Goal: Entertainment & Leisure: Consume media (video, audio)

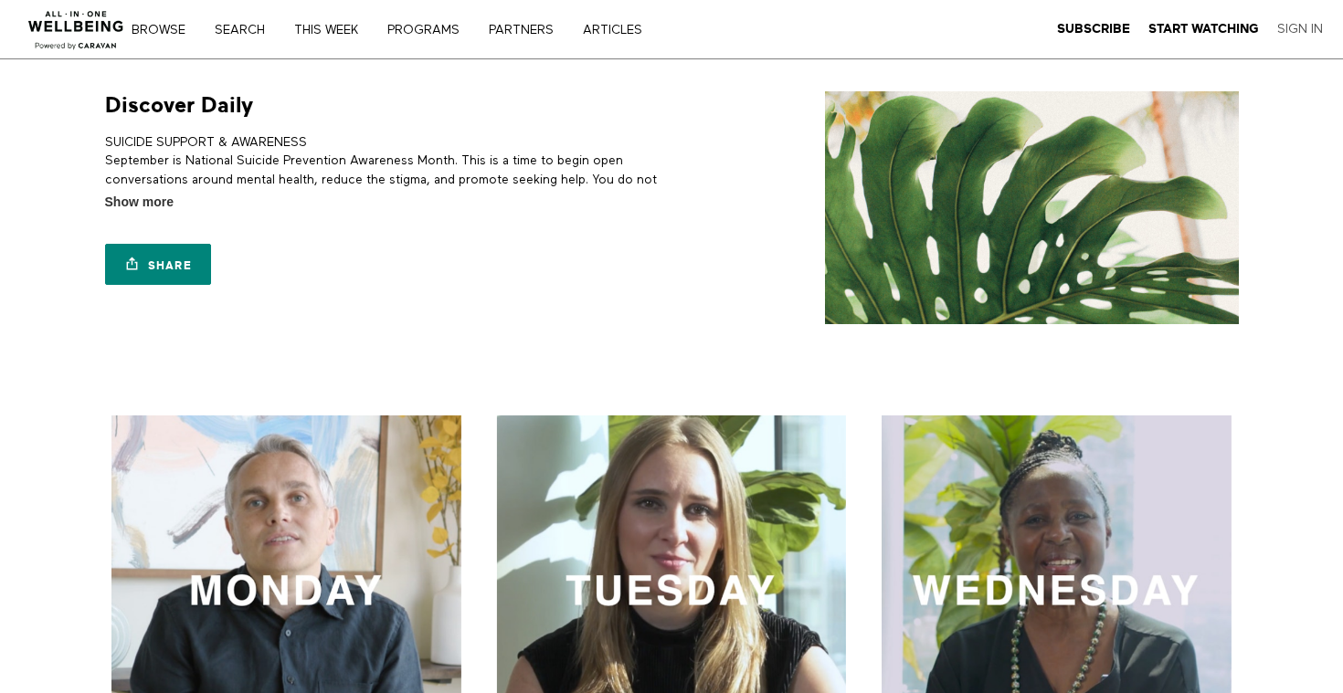
click at [1290, 34] on link "Sign In" at bounding box center [1300, 29] width 46 height 16
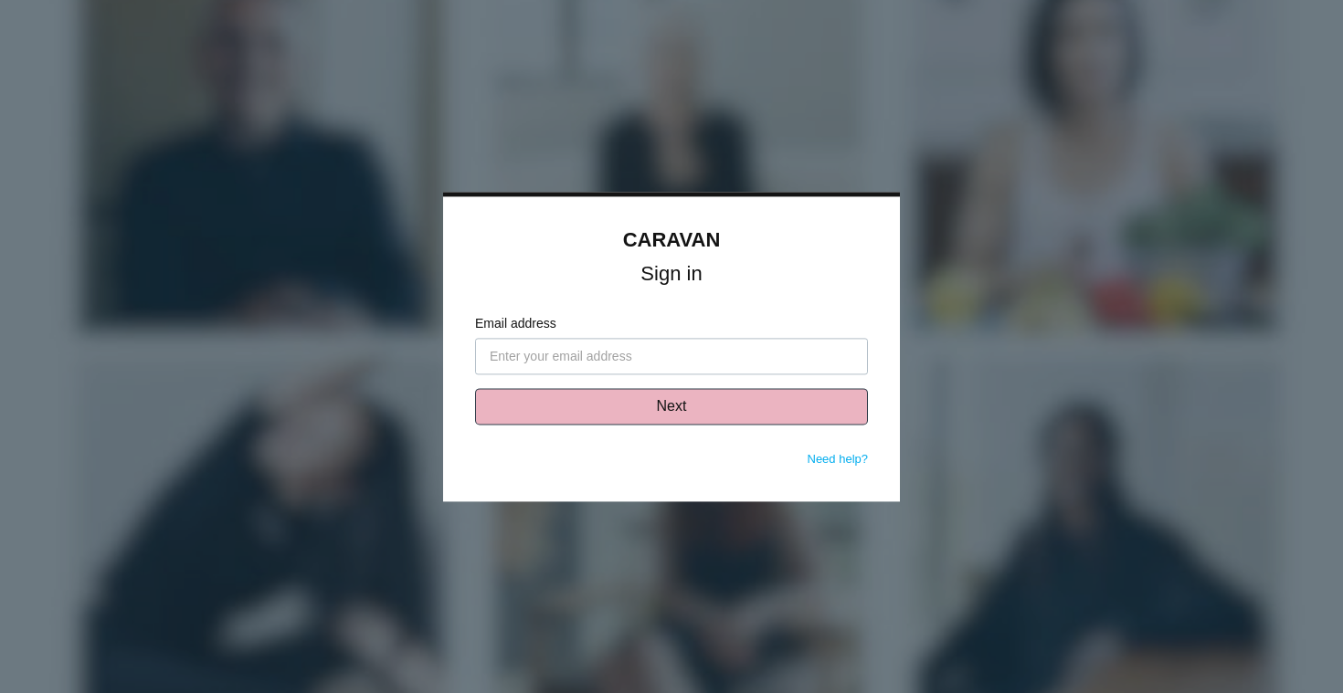
type input "marylechter@gmail.com"
click at [681, 401] on button "Next" at bounding box center [671, 406] width 393 height 37
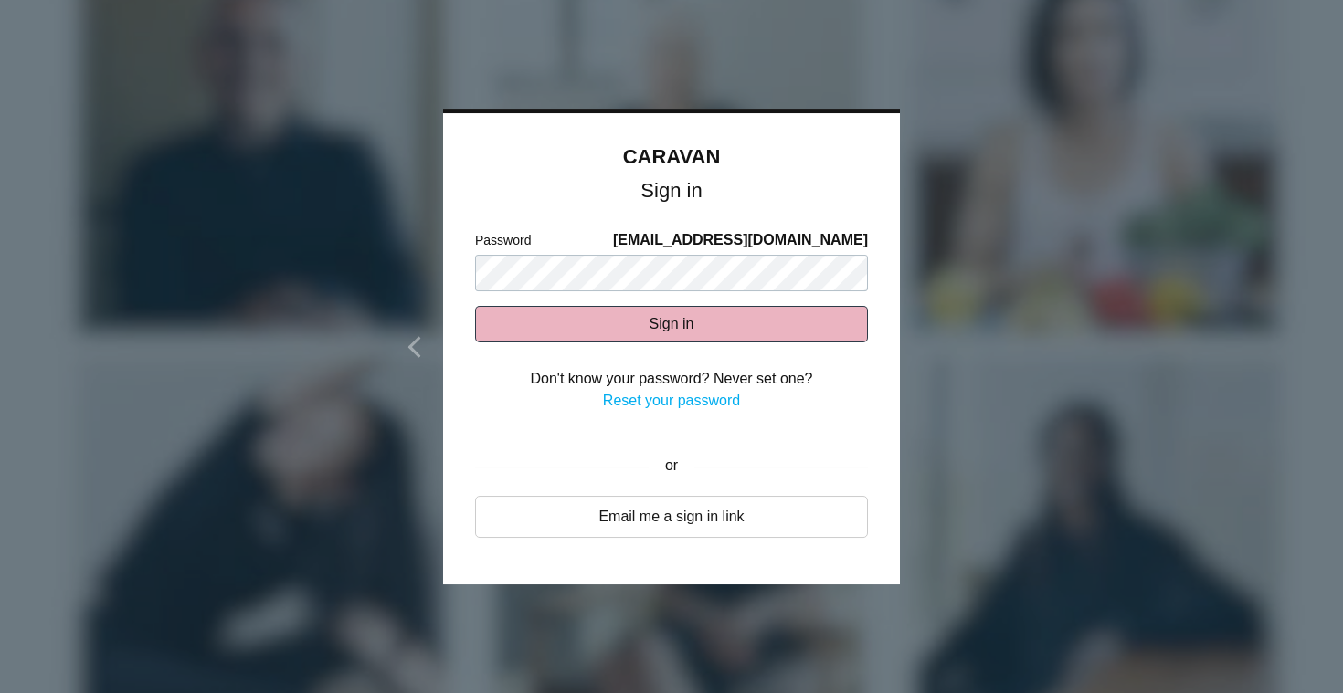
click at [682, 319] on button "Sign in" at bounding box center [671, 324] width 393 height 37
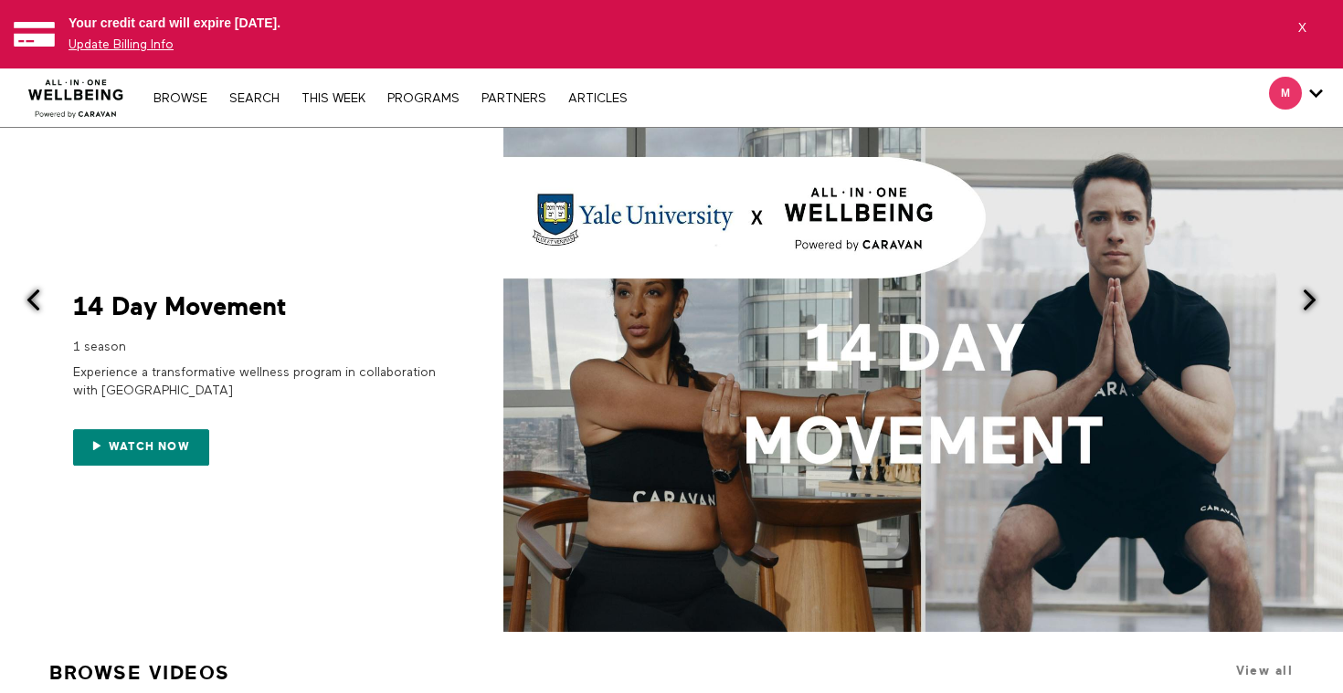
click at [132, 48] on link "Update Billing Info" at bounding box center [121, 44] width 105 height 13
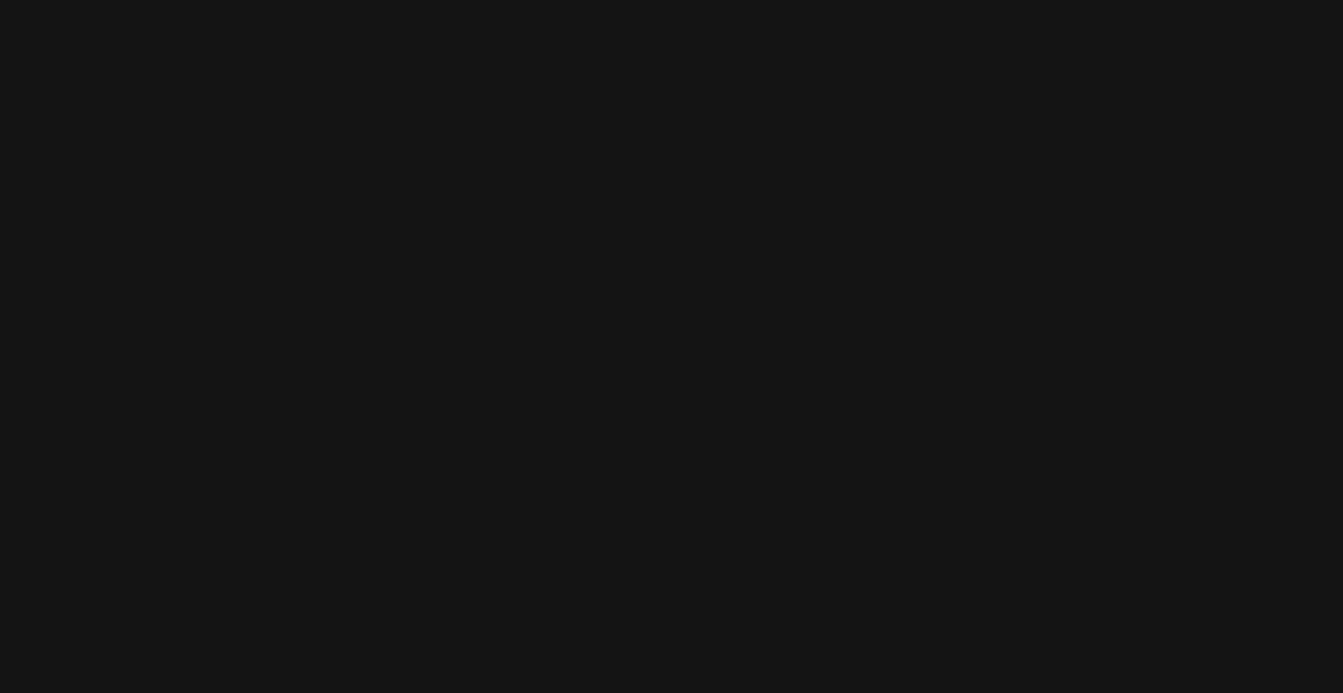
select select "en"
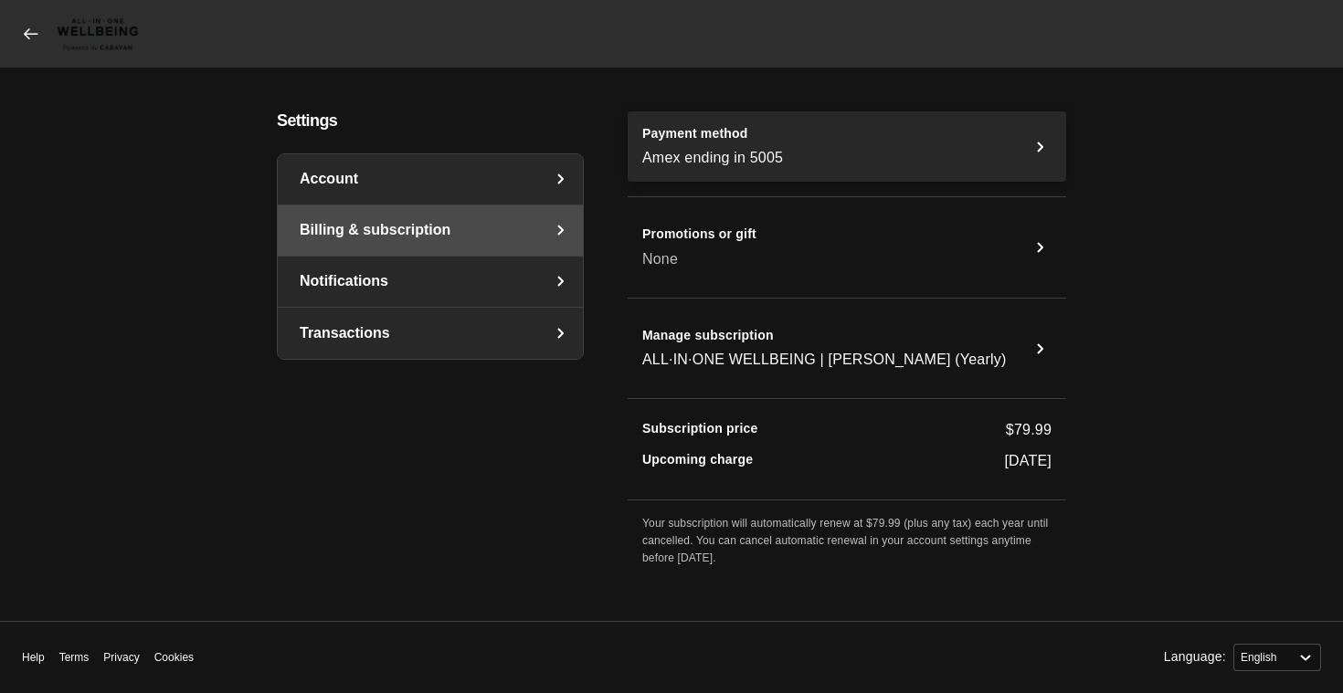
click at [1040, 144] on icon "Payment method" at bounding box center [1040, 147] width 6 height 10
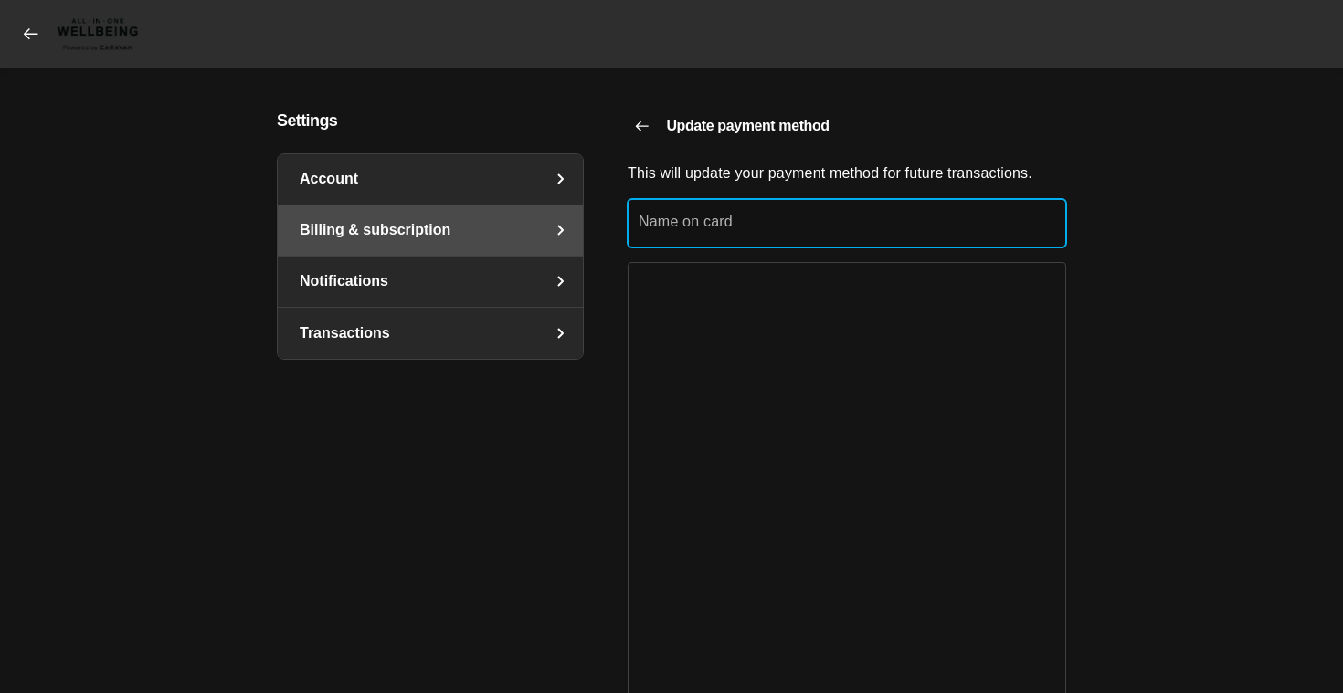
click at [673, 218] on div "Name on card" at bounding box center [847, 223] width 439 height 48
type input "Mary Lechter"
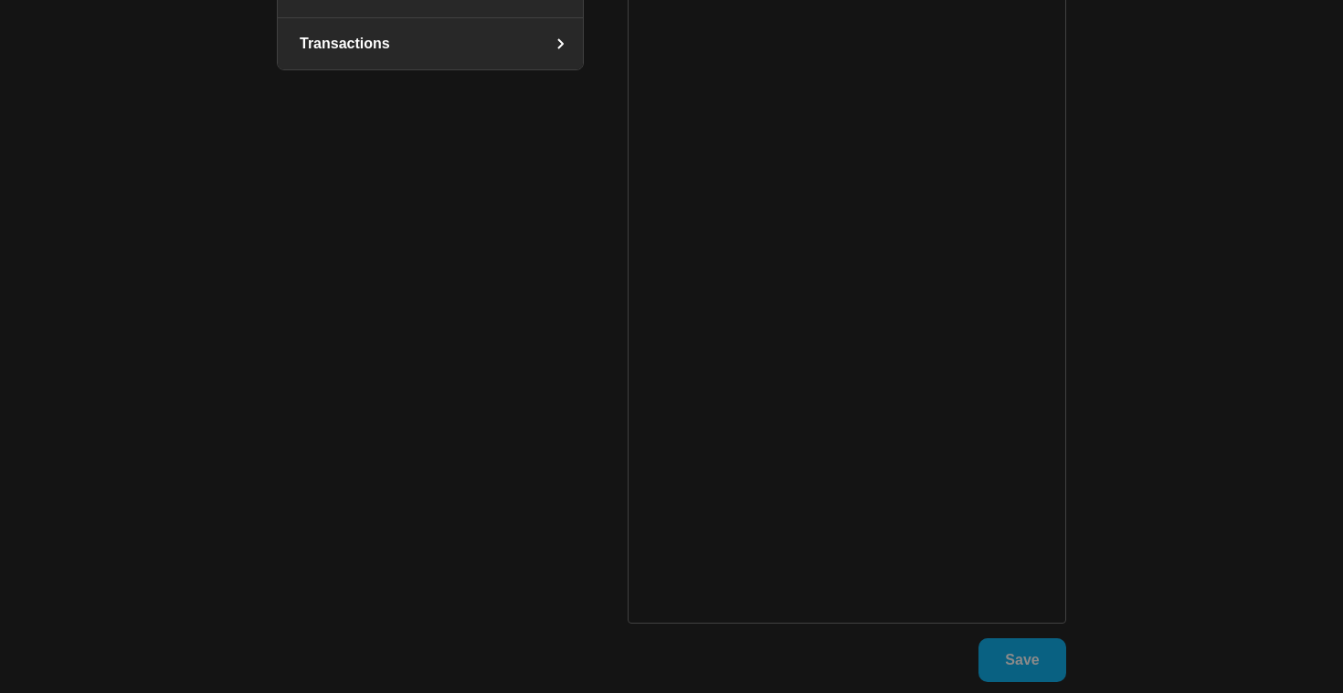
scroll to position [293, 0]
click at [823, 642] on form "Name on card Mary Lechter Save" at bounding box center [847, 292] width 439 height 773
click at [1019, 659] on span "Save" at bounding box center [1022, 657] width 34 height 42
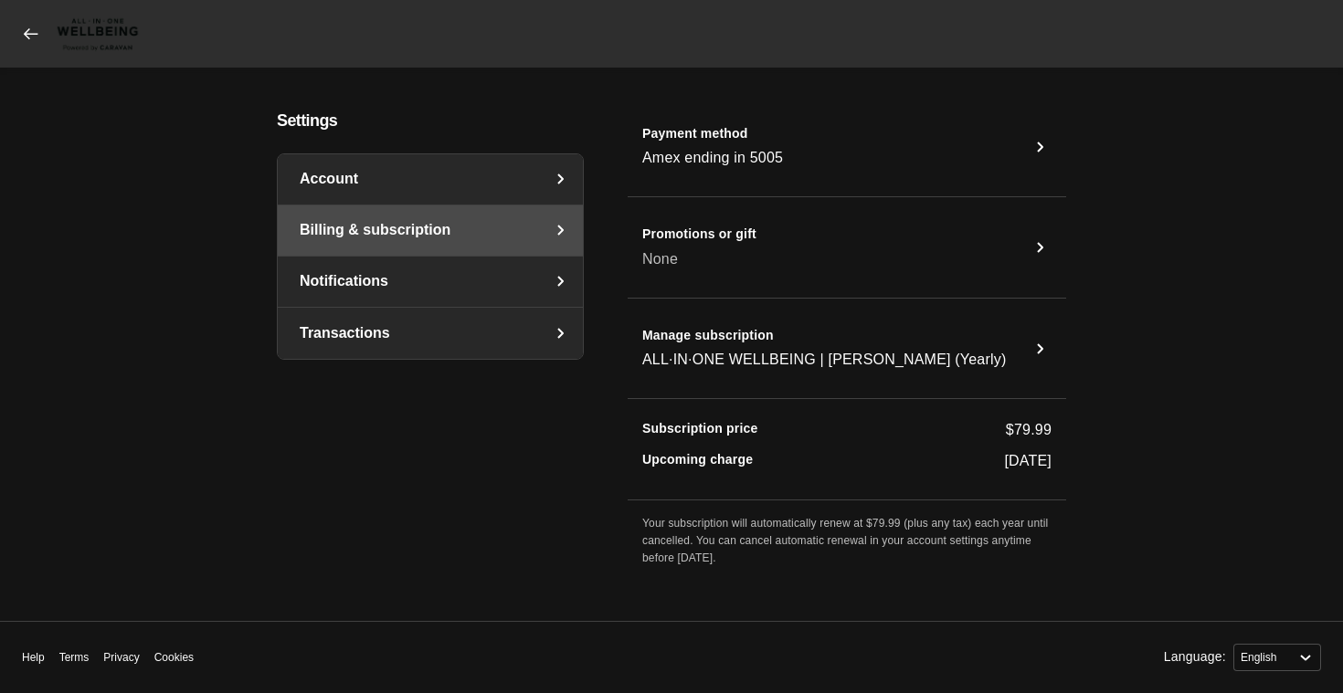
click at [23, 28] on icon at bounding box center [31, 34] width 18 height 18
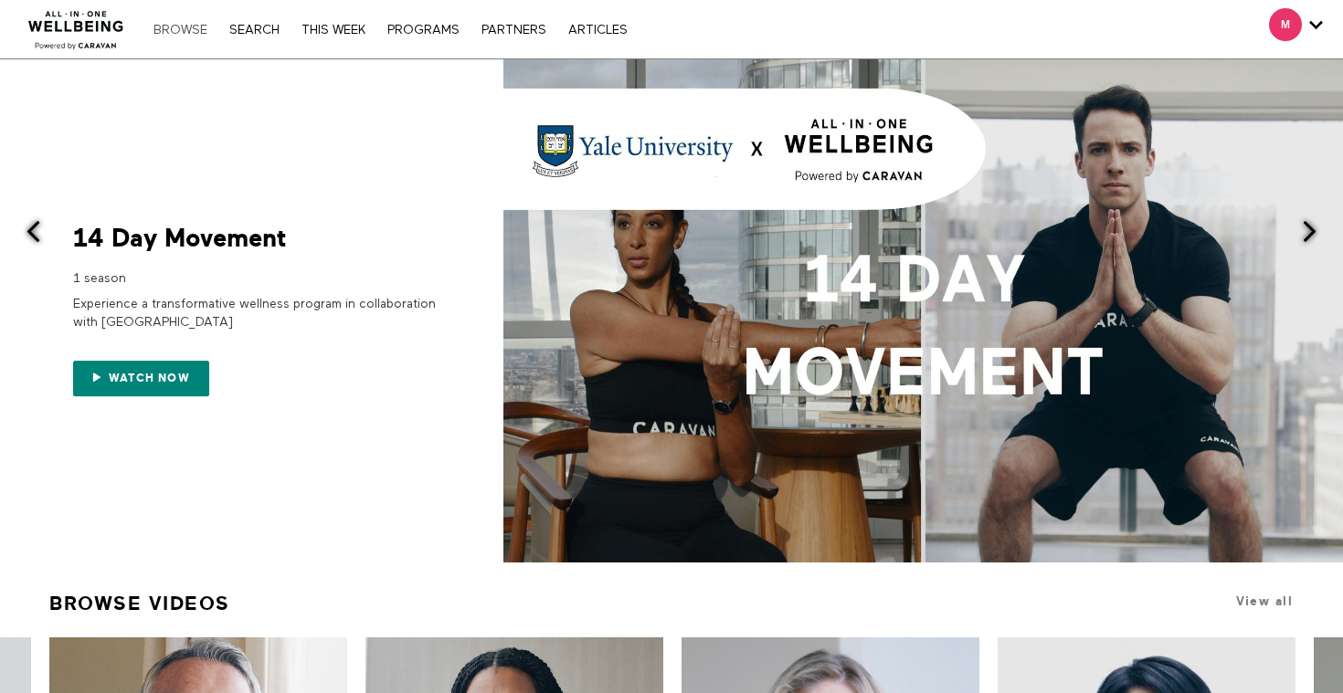
click at [167, 29] on link "Browse" at bounding box center [180, 30] width 72 height 13
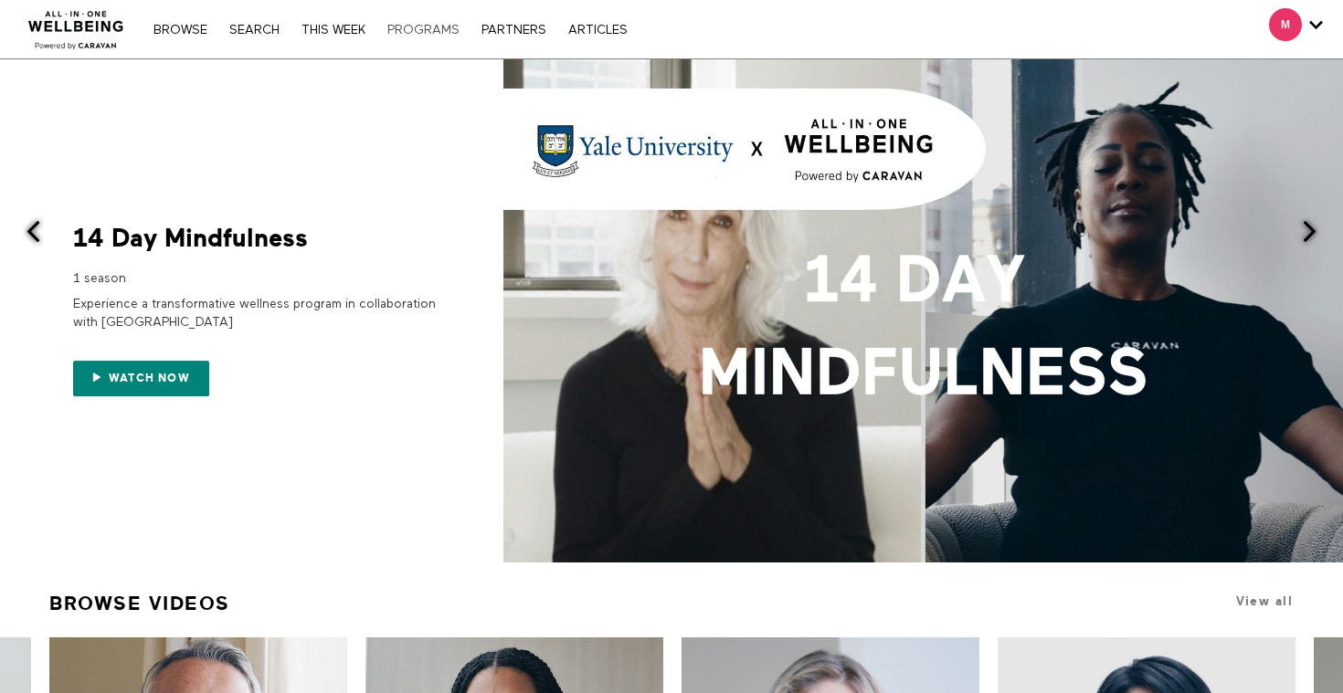
click at [415, 26] on link "PROGRAMS" at bounding box center [423, 30] width 90 height 13
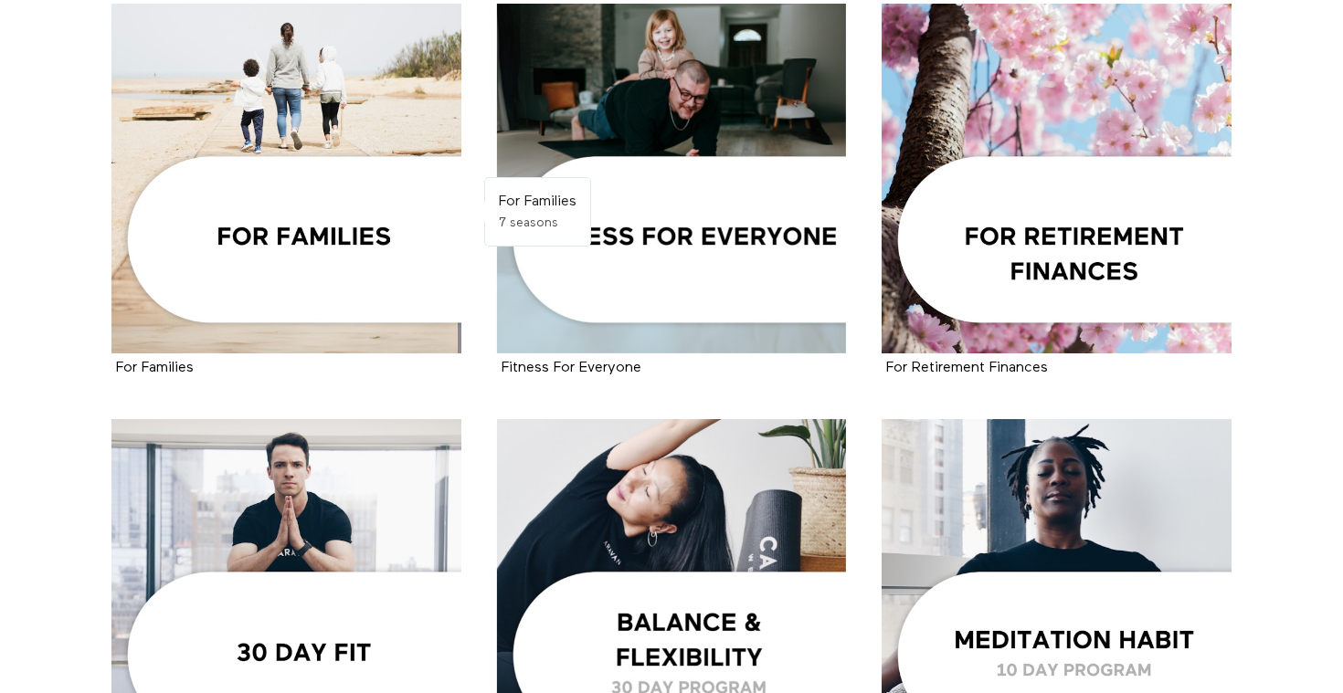
scroll to position [1662, 0]
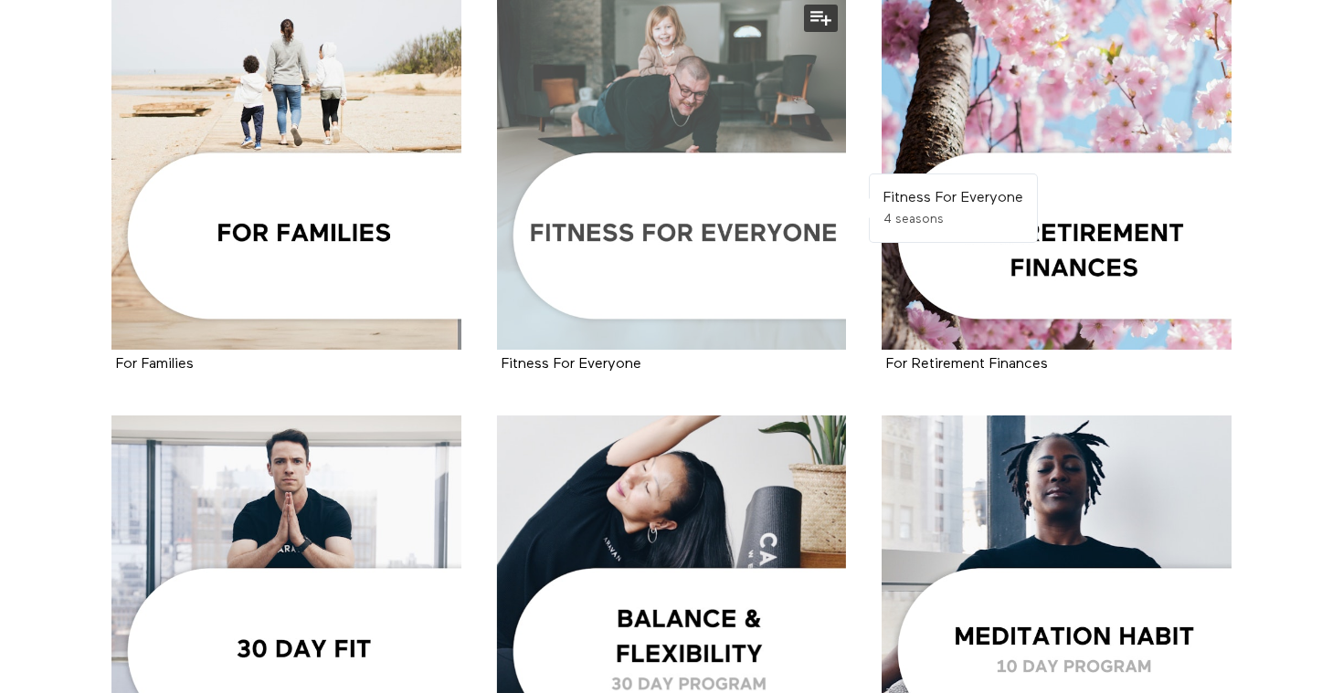
click at [616, 236] on div at bounding box center [672, 175] width 350 height 350
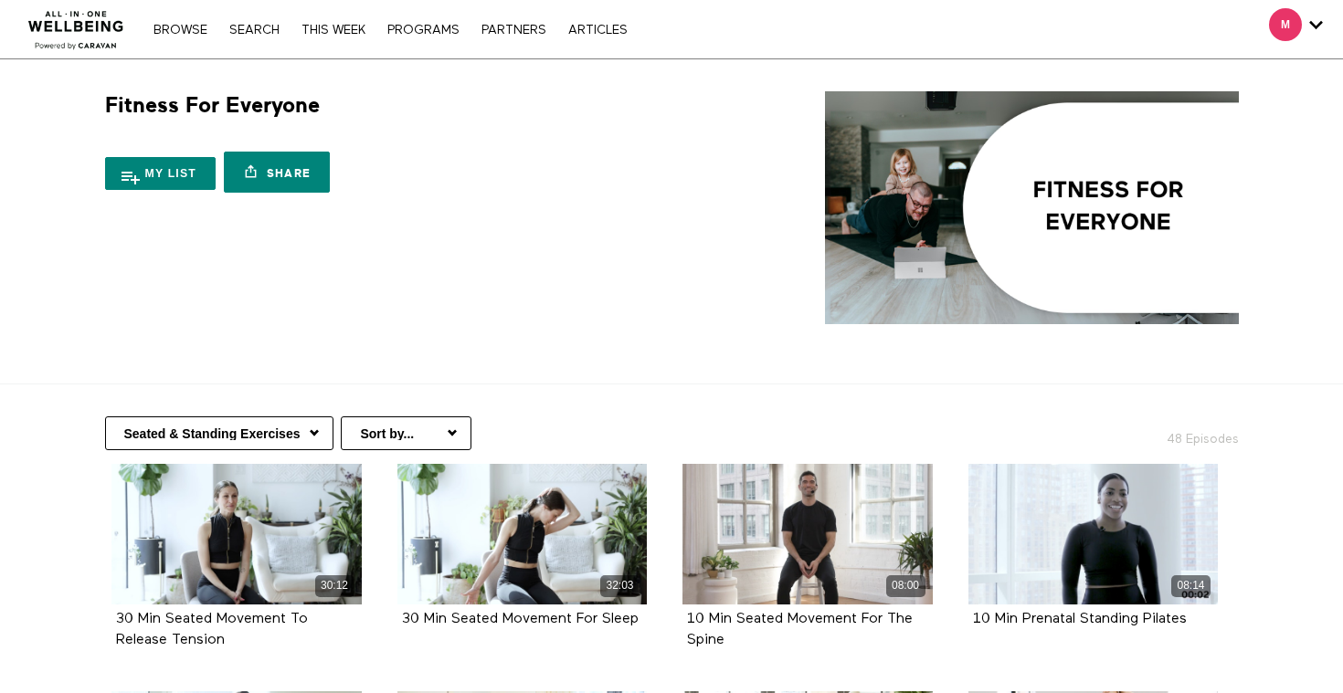
click at [314, 433] on select "Seated & Standing Exercises Beginner Fitness High-Intensity Fitness Fitness Tec…" at bounding box center [219, 434] width 228 height 34
select select "https://app.allinonewellbeing.com/fitness-for-everyone/season:2"
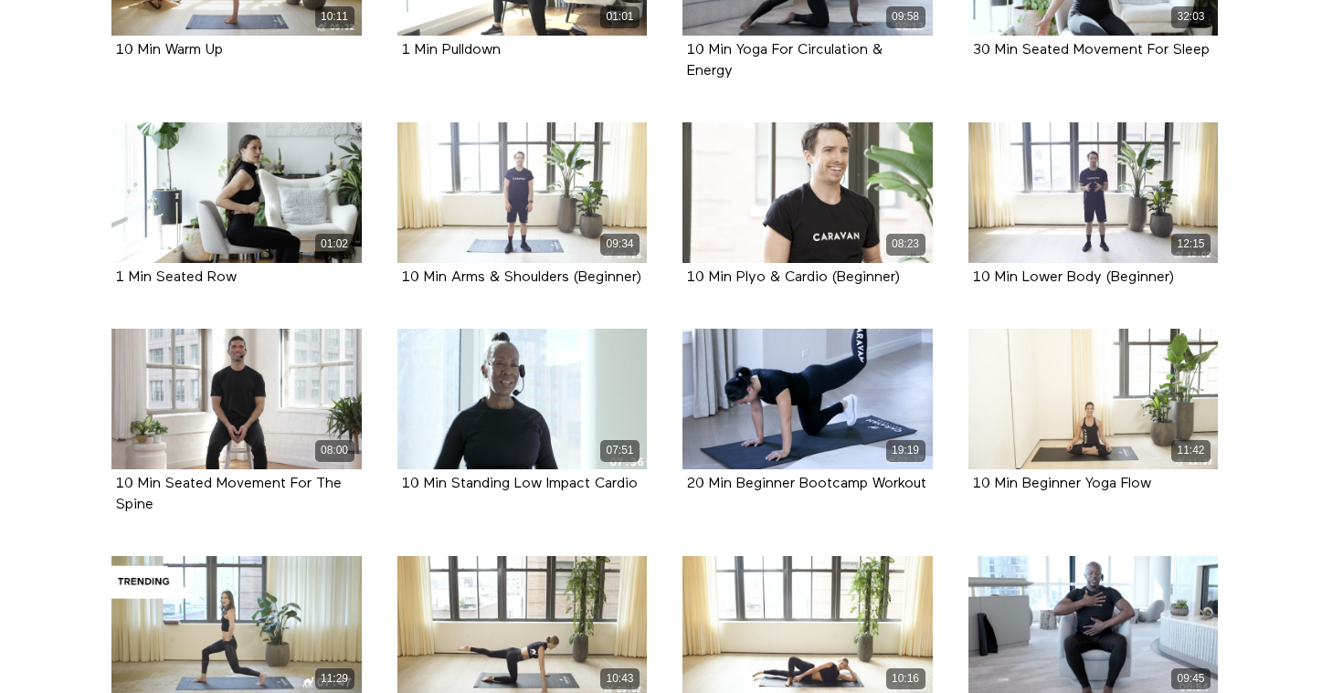
scroll to position [1482, 0]
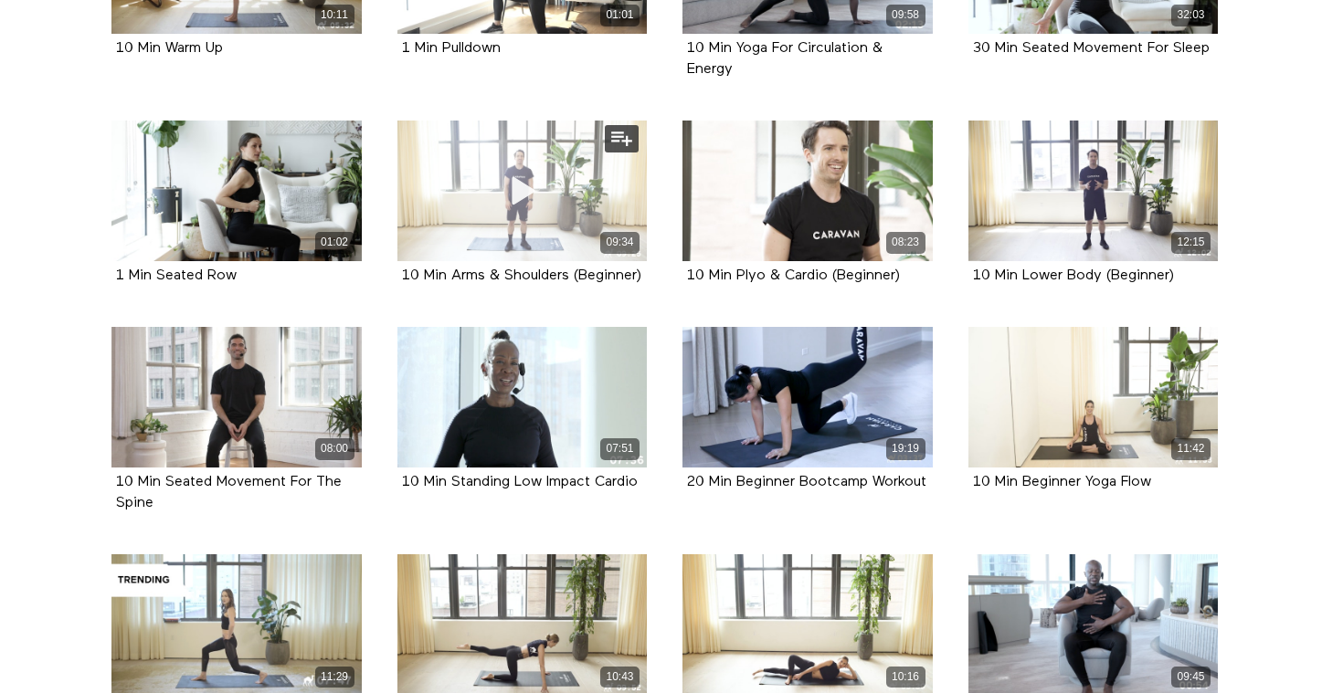
click at [485, 197] on div "09:34" at bounding box center [522, 191] width 250 height 141
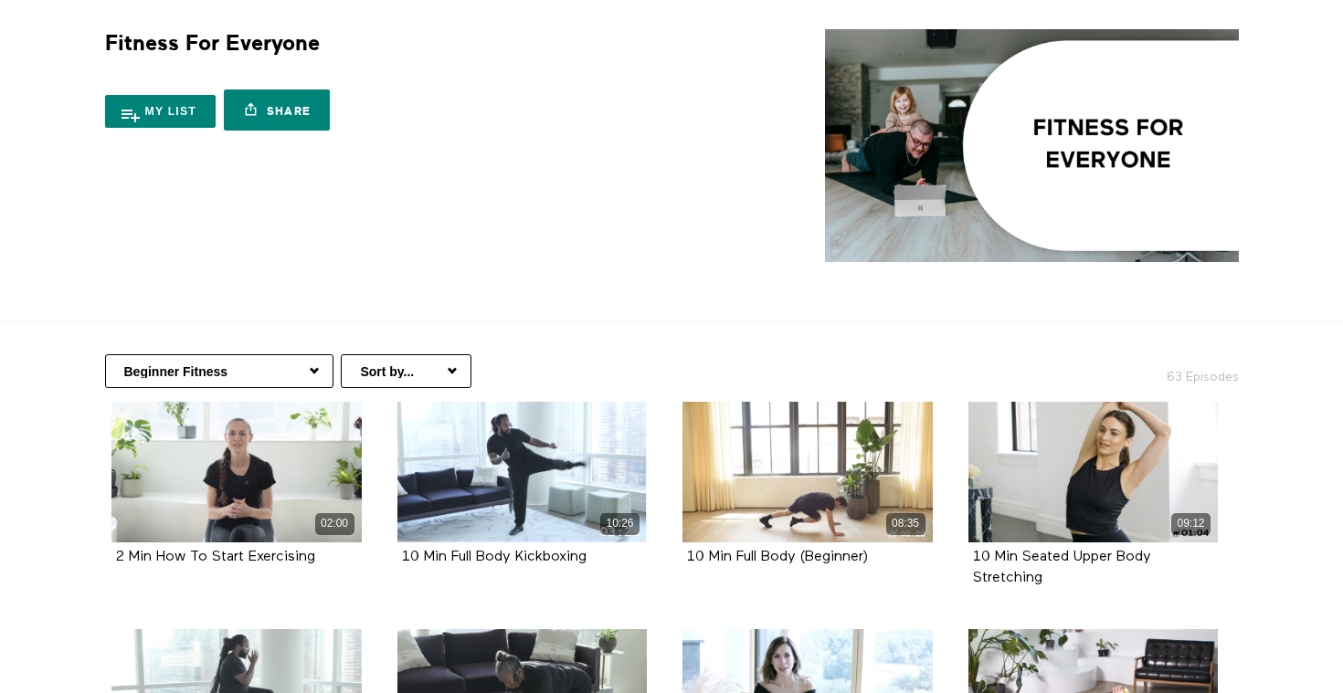
scroll to position [0, 0]
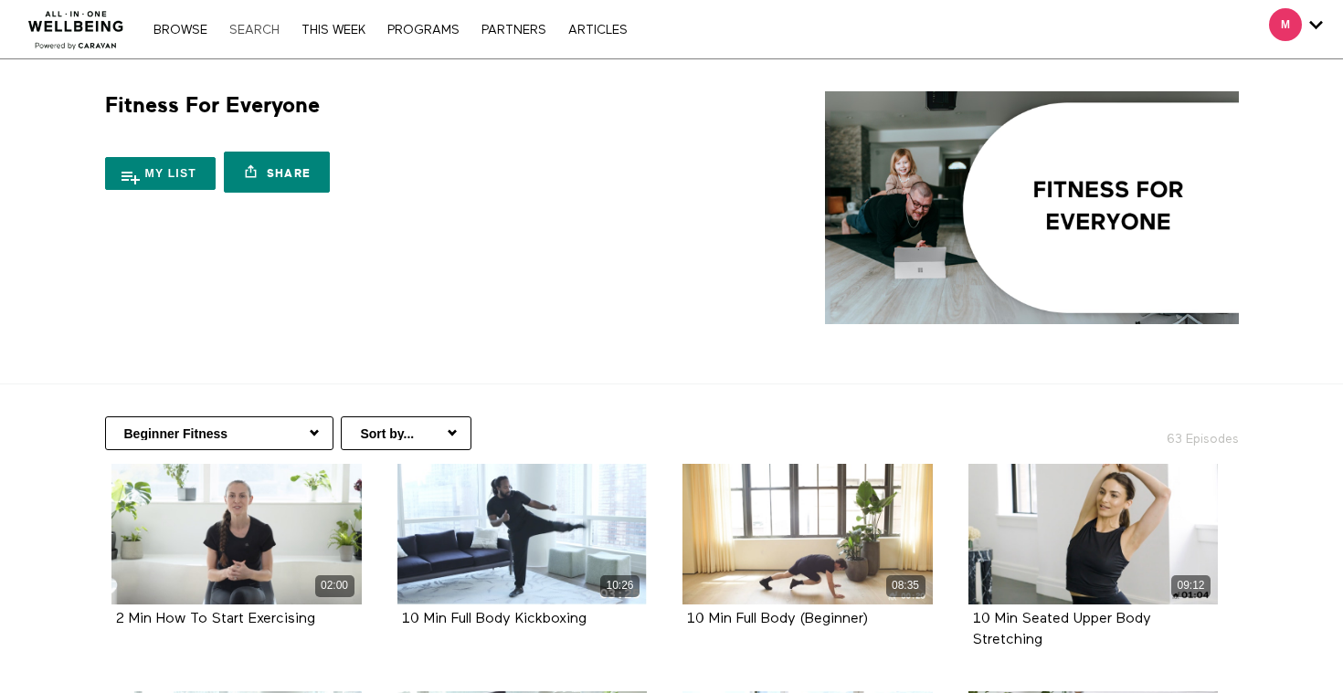
click at [255, 33] on link "Search" at bounding box center [254, 30] width 69 height 13
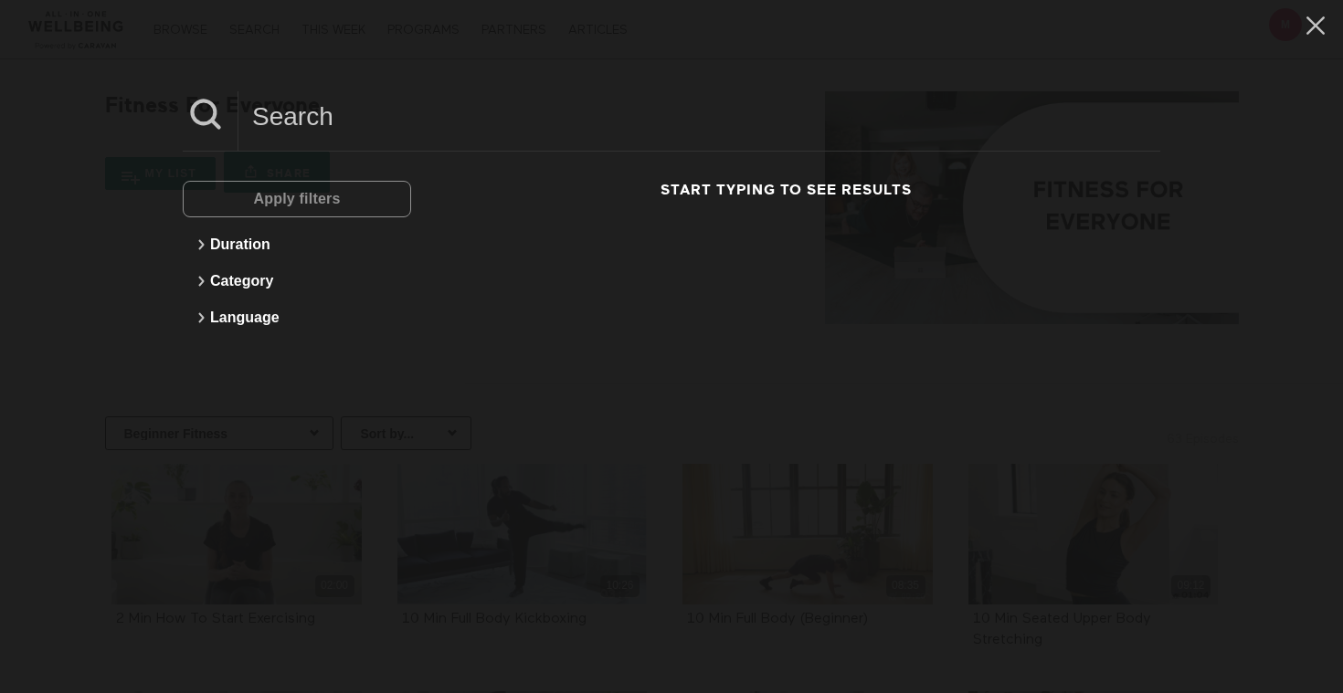
click at [223, 199] on div "Apply filters" at bounding box center [297, 199] width 228 height 37
click at [262, 114] on input at bounding box center [699, 116] width 922 height 50
type input "arms"
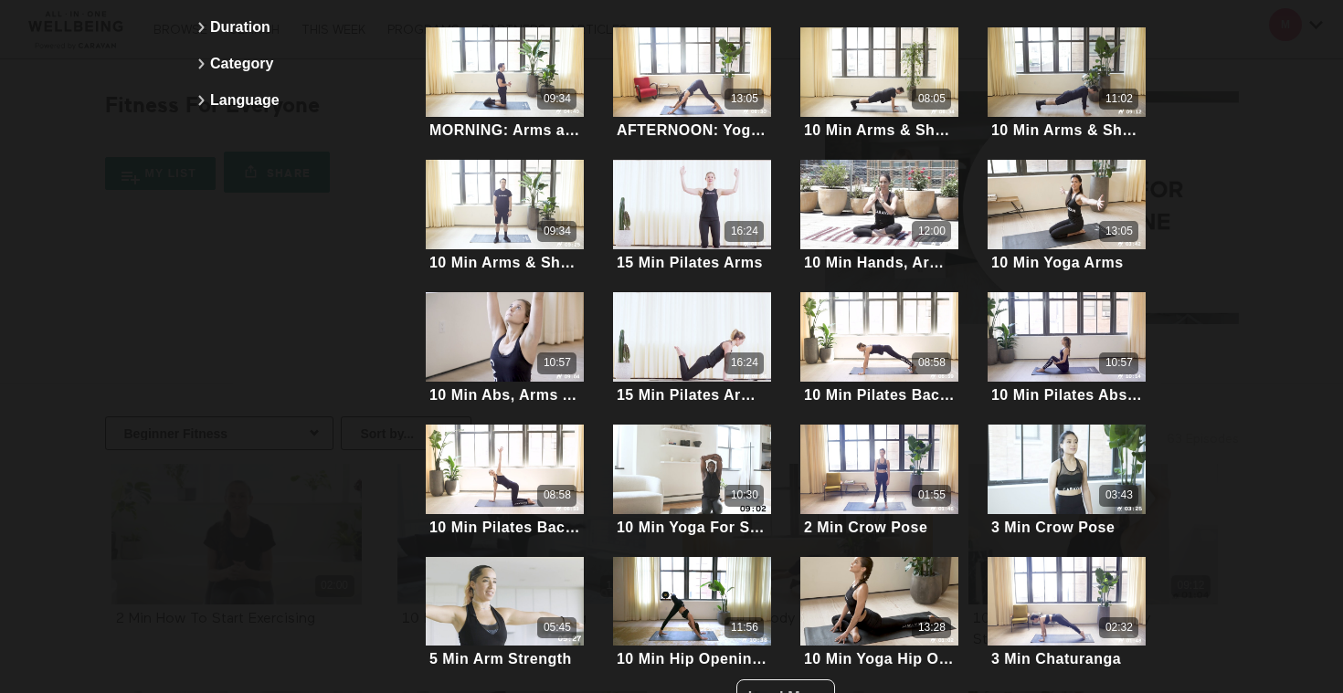
scroll to position [268, 0]
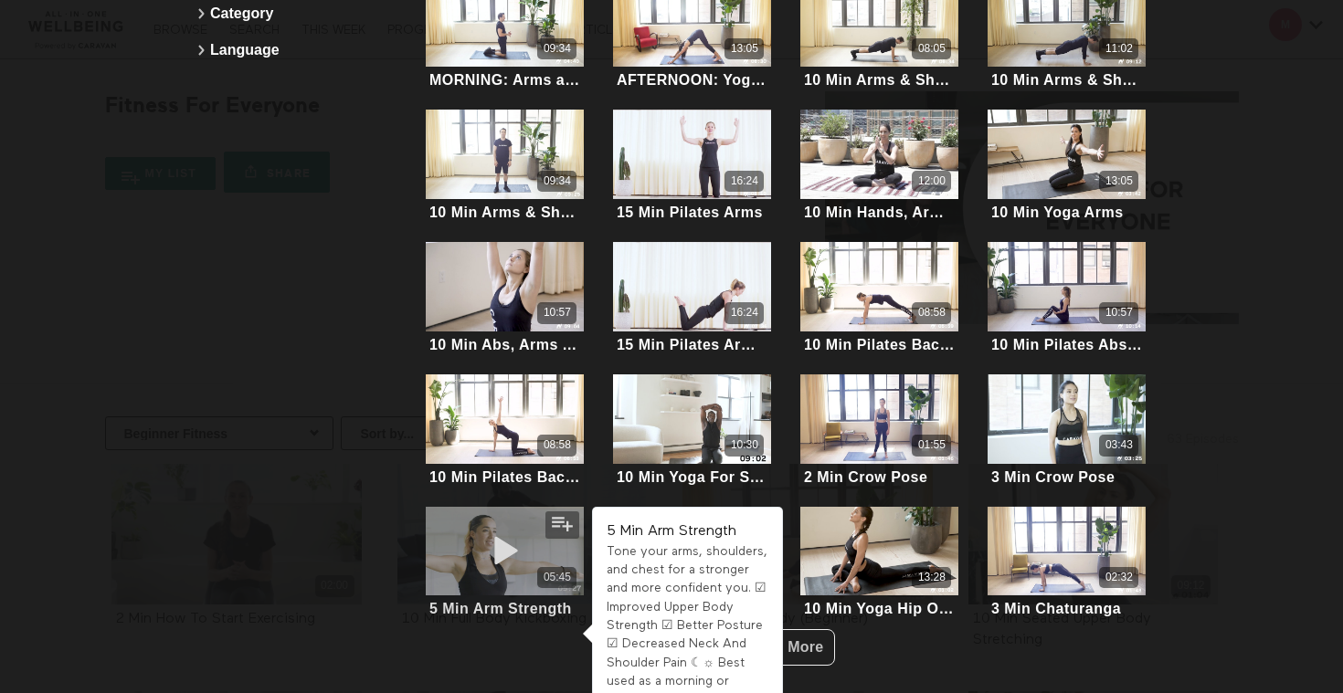
click at [459, 567] on div "05:45" at bounding box center [505, 577] width 159 height 21
